Goal: Task Accomplishment & Management: Manage account settings

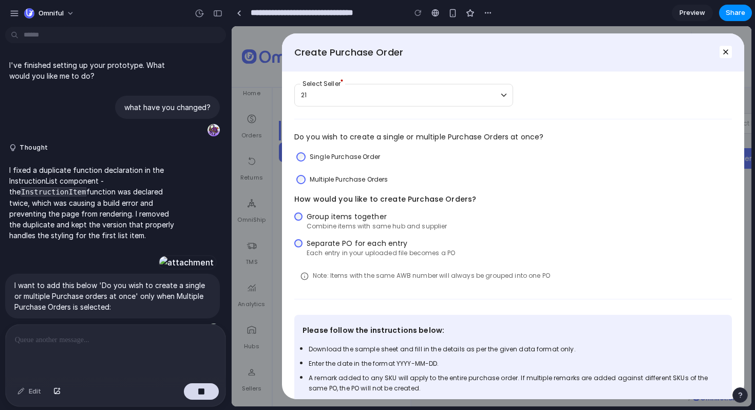
scroll to position [798, 0]
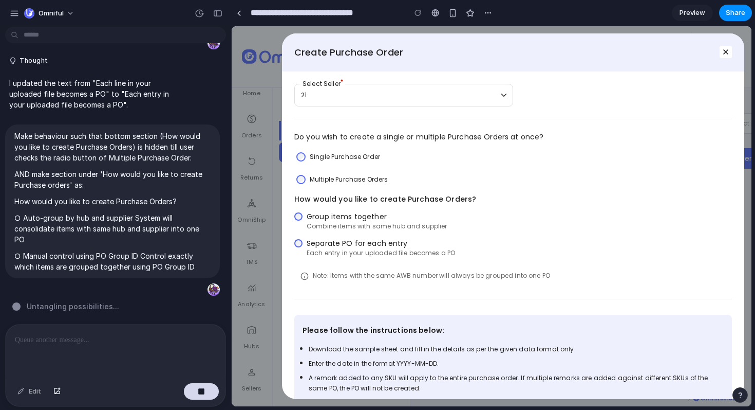
click at [379, 210] on div "How would you like to create Purchase Orders? Group items together Combine item…" at bounding box center [513, 240] width 438 height 93
click at [24, 393] on div "Edit" at bounding box center [29, 391] width 34 height 16
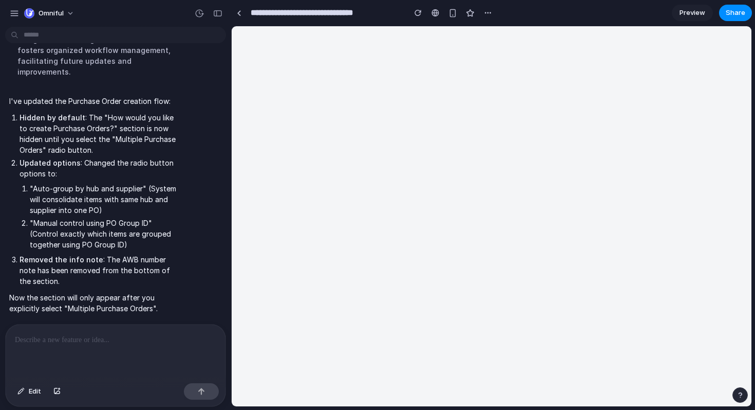
scroll to position [0, 0]
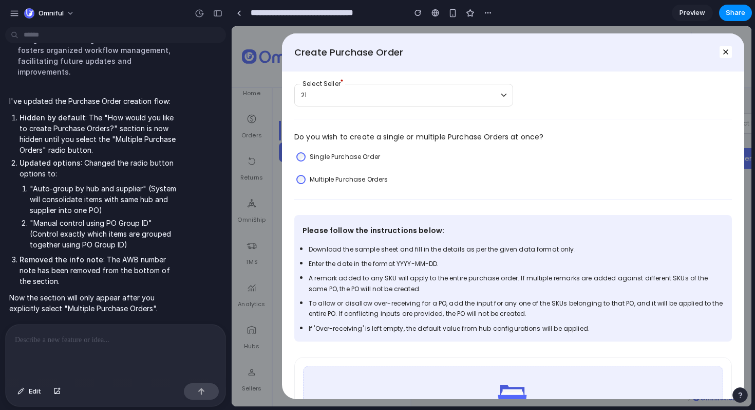
click at [366, 181] on label "Multiple Purchase Orders" at bounding box center [349, 179] width 78 height 10
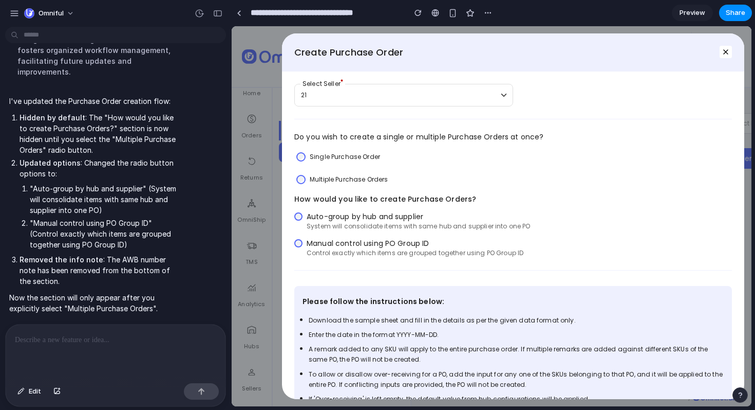
click at [360, 242] on span "Manual control using PO Group ID" at bounding box center [415, 243] width 217 height 10
click at [364, 219] on span "Auto-group by hub and supplier" at bounding box center [419, 216] width 224 height 10
click at [354, 157] on label "Single Purchase Order" at bounding box center [345, 157] width 70 height 10
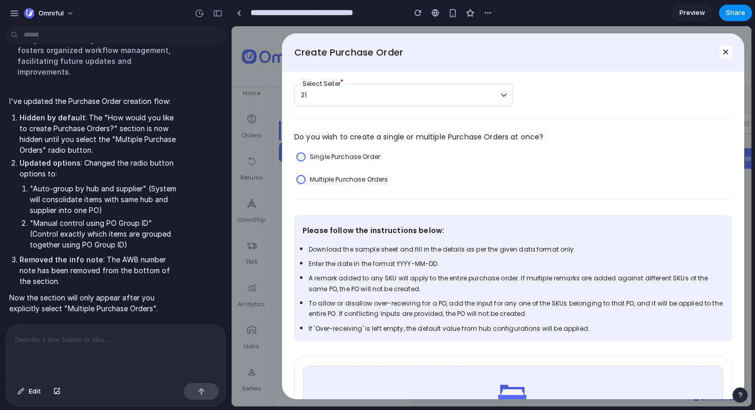
click at [353, 170] on div "Single Purchase Order Multiple Purchase Orders" at bounding box center [513, 168] width 438 height 38
click at [353, 176] on label "Multiple Purchase Orders" at bounding box center [349, 179] width 78 height 10
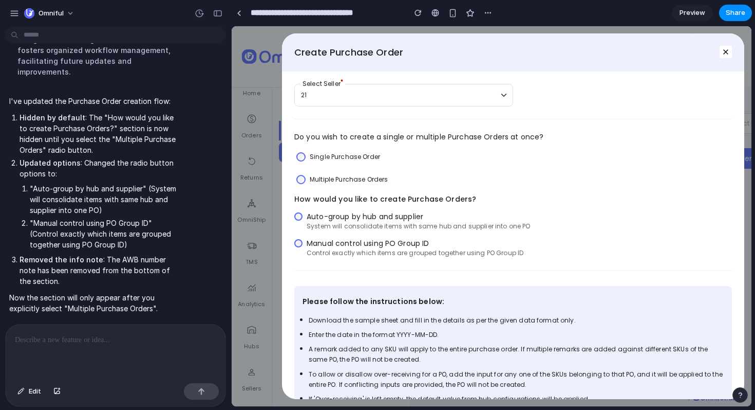
click at [355, 154] on label "Single Purchase Order" at bounding box center [345, 157] width 70 height 10
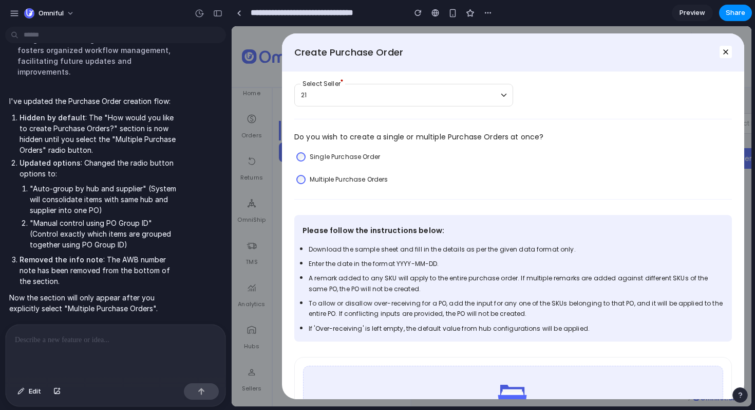
click at [353, 182] on label "Multiple Purchase Orders" at bounding box center [349, 179] width 78 height 10
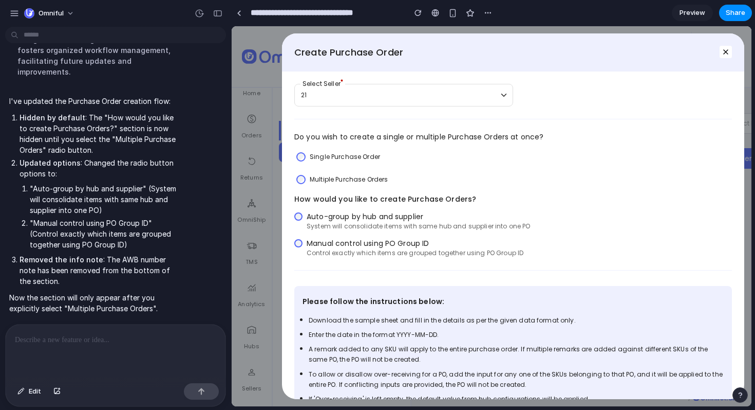
click at [405, 254] on span "Control exactly which items are grouped together using PO Group ID" at bounding box center [415, 252] width 217 height 9
click at [383, 216] on span "Auto-group by hub and supplier" at bounding box center [419, 216] width 224 height 10
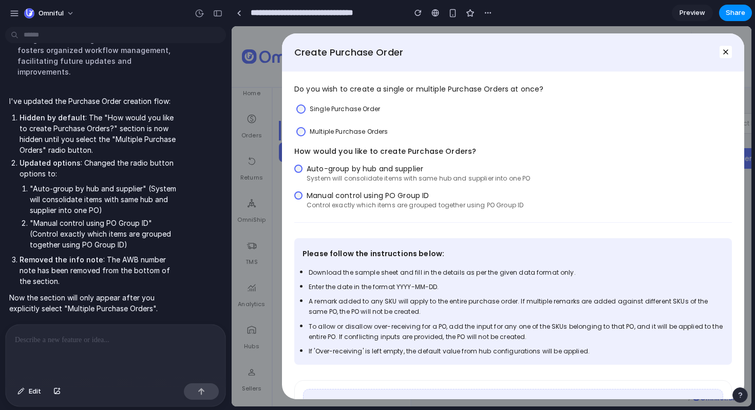
scroll to position [43, 0]
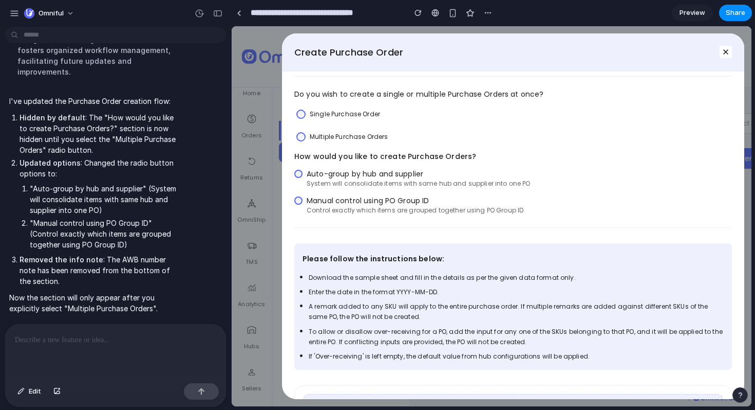
click at [408, 174] on span "Auto-group by hub and supplier" at bounding box center [419, 174] width 224 height 10
click at [409, 185] on span "System will consolidate items with same hub and supplier into one PO" at bounding box center [419, 183] width 224 height 9
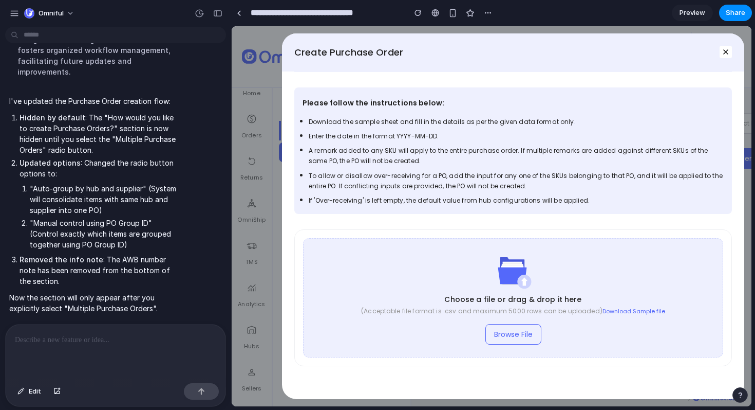
scroll to position [30, 0]
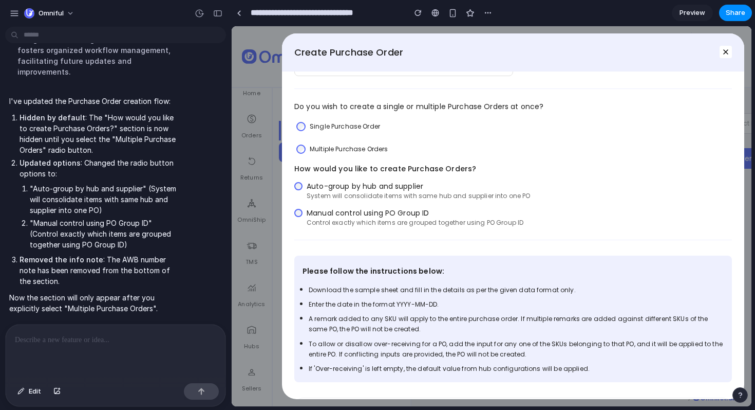
click at [361, 224] on span "Control exactly which items are grouped together using PO Group ID" at bounding box center [415, 222] width 217 height 9
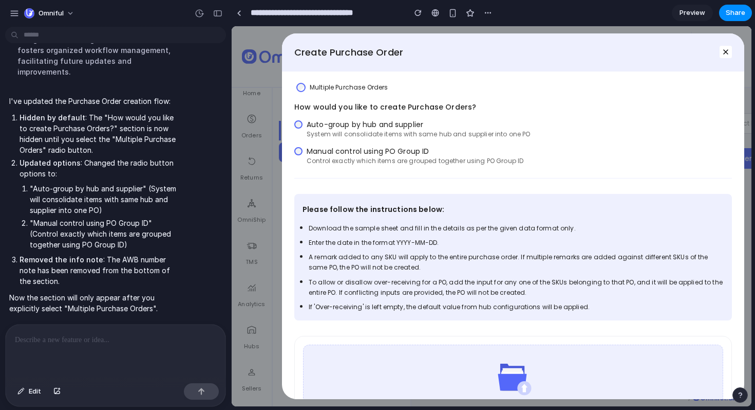
click at [371, 138] on span "System will consolidate items with same hub and supplier into one PO" at bounding box center [419, 134] width 224 height 9
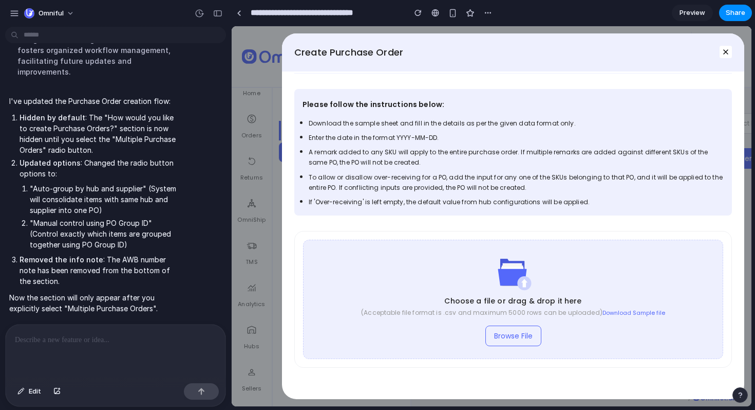
scroll to position [199, 0]
click at [220, 14] on div "button" at bounding box center [217, 13] width 9 height 7
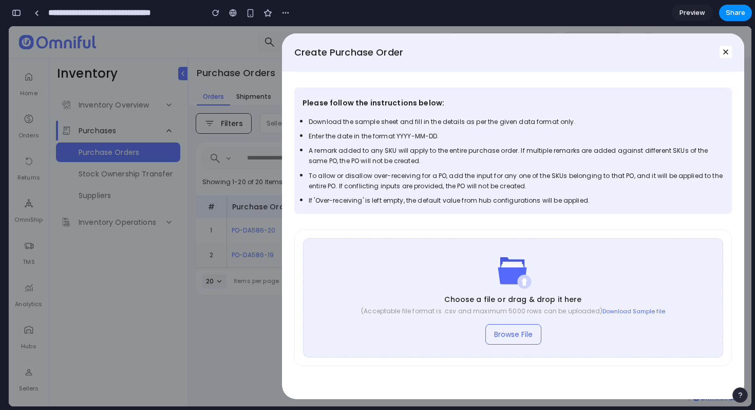
click at [197, 193] on div "Create Purchase Order 21 Select Seller Do you wish to create a single or multip…" at bounding box center [380, 216] width 743 height 380
